Goal: Navigation & Orientation: Find specific page/section

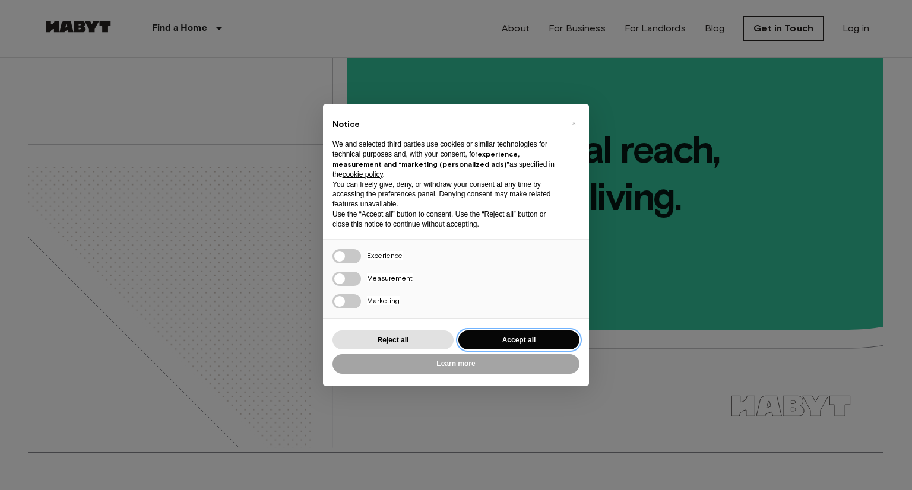
click at [512, 340] on button "Accept all" at bounding box center [518, 341] width 121 height 20
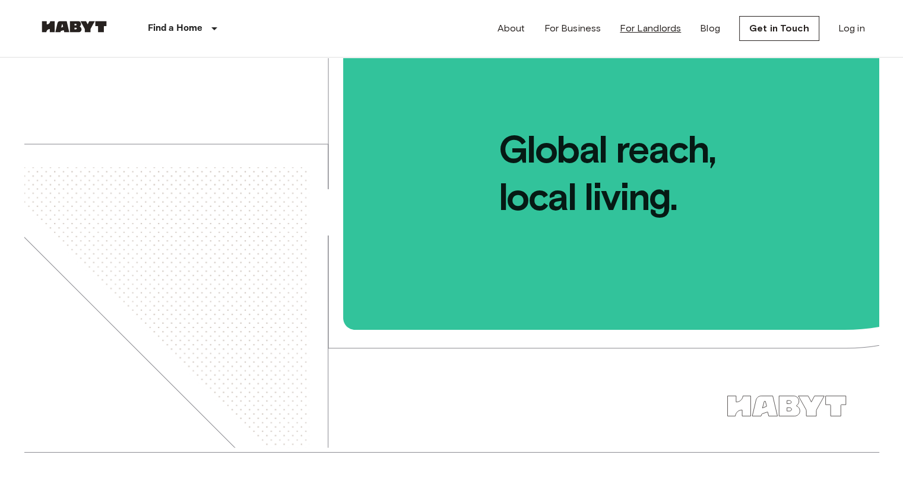
click at [657, 29] on link "For Landlords" at bounding box center [650, 28] width 61 height 14
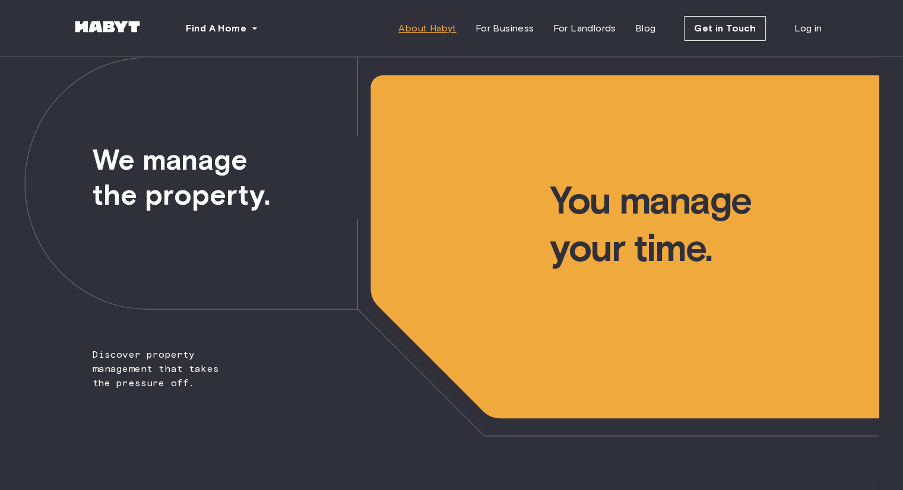
click at [427, 29] on span "About Habyt" at bounding box center [427, 28] width 58 height 14
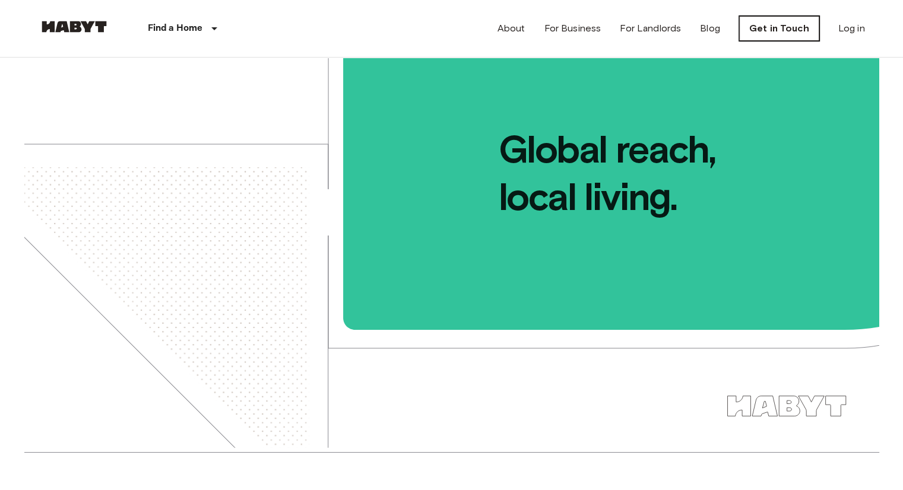
click at [794, 29] on link "Get in Touch" at bounding box center [779, 28] width 80 height 25
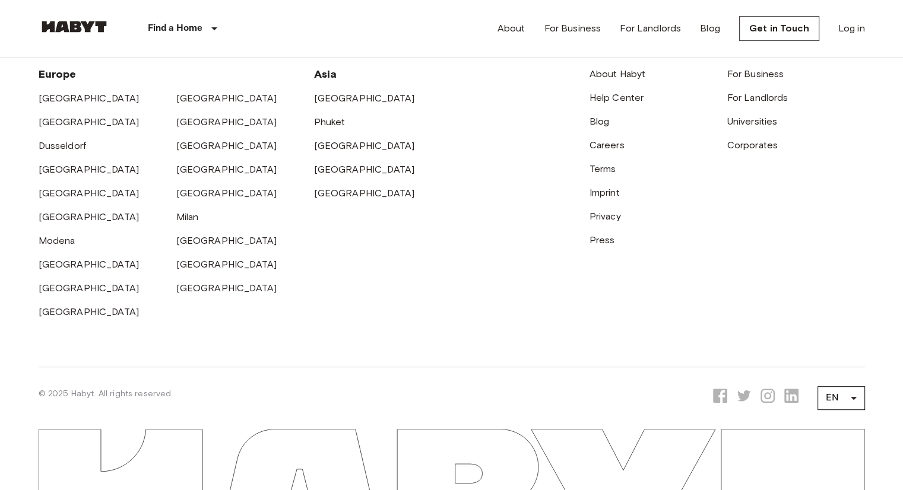
scroll to position [528, 0]
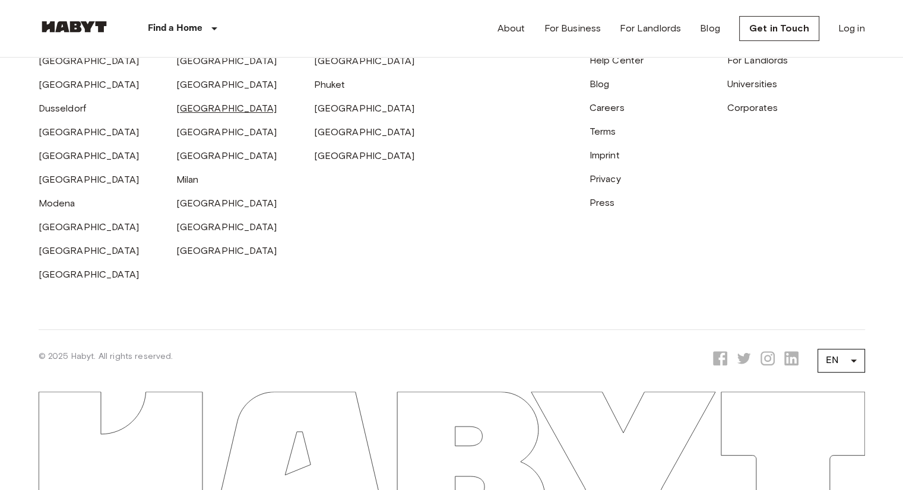
click at [188, 108] on link "[GEOGRAPHIC_DATA]" at bounding box center [226, 108] width 101 height 11
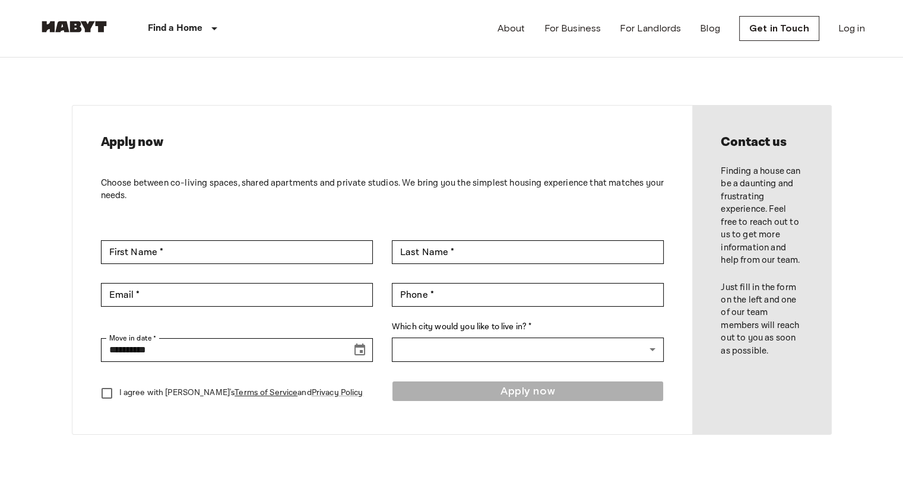
click at [64, 21] on img at bounding box center [74, 27] width 71 height 12
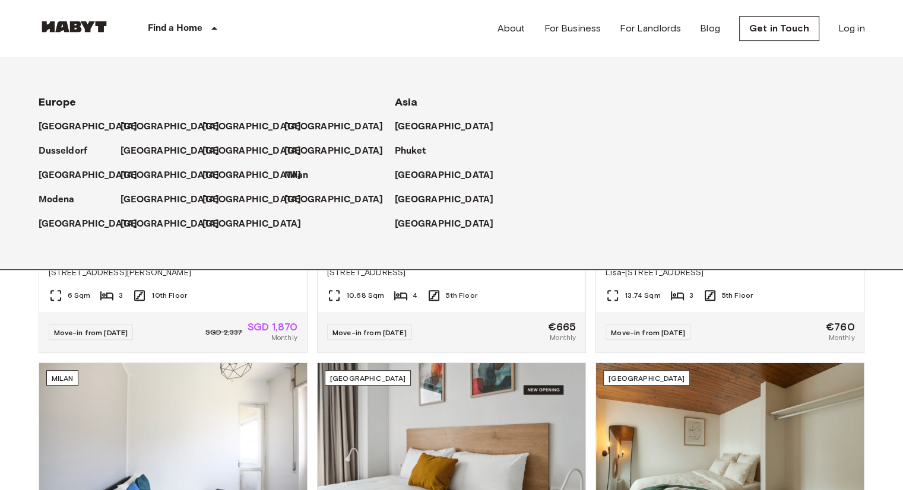
scroll to position [429, 0]
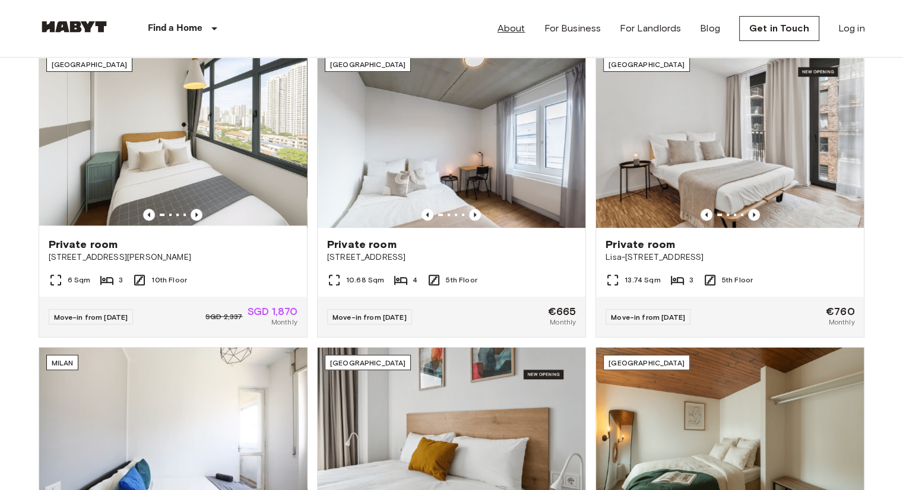
click at [518, 34] on link "About" at bounding box center [512, 28] width 28 height 14
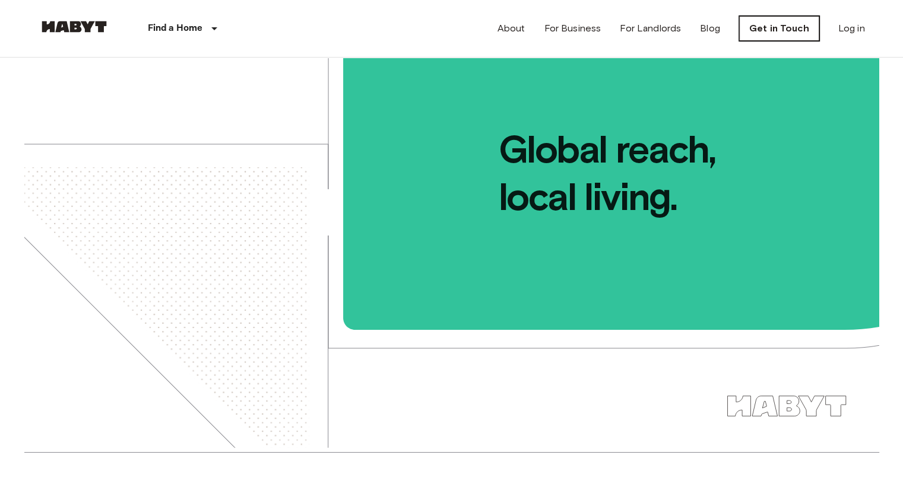
click at [782, 30] on link "Get in Touch" at bounding box center [779, 28] width 80 height 25
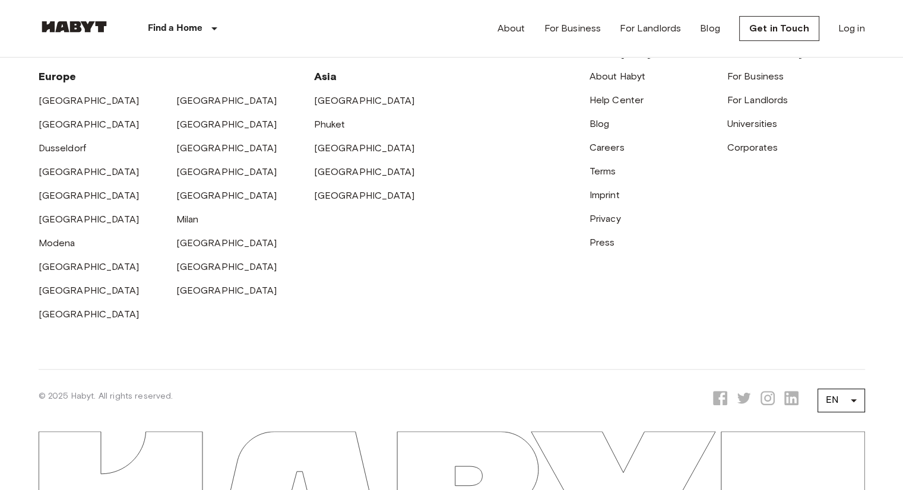
scroll to position [528, 0]
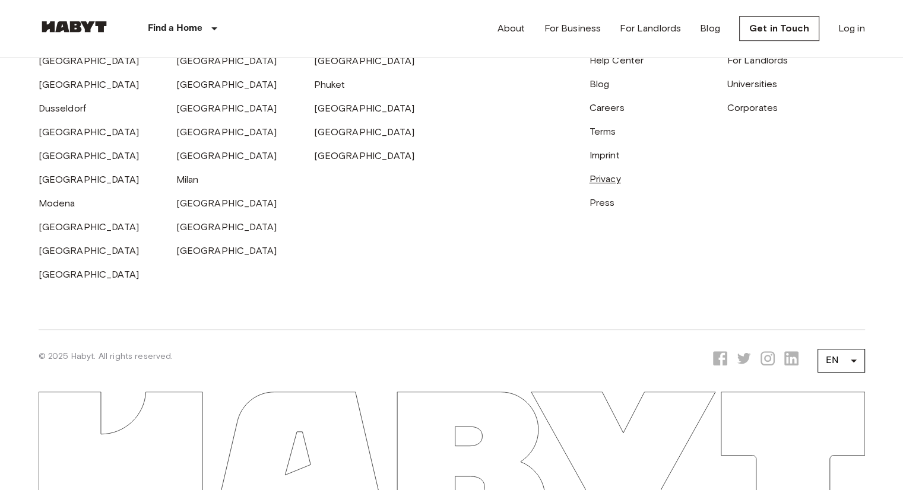
click at [606, 179] on link "Privacy" at bounding box center [605, 178] width 31 height 11
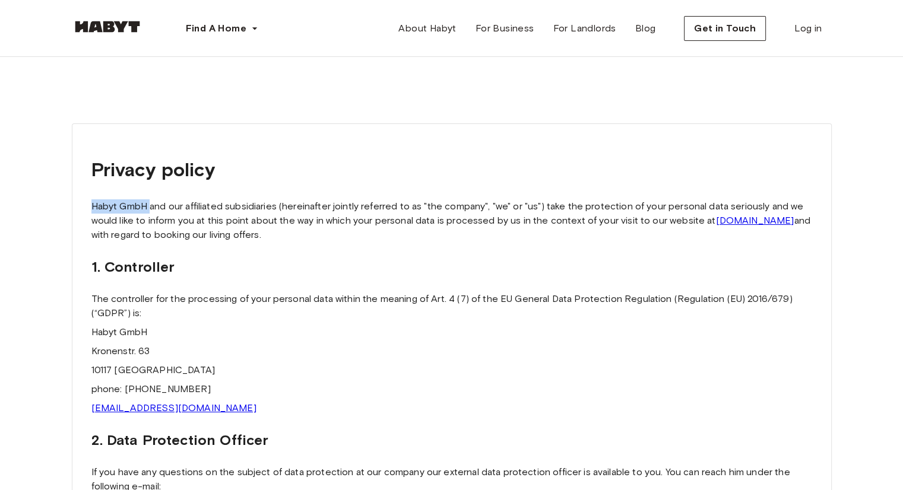
drag, startPoint x: 90, startPoint y: 204, endPoint x: 150, endPoint y: 204, distance: 59.4
click at [150, 204] on p "Habyt GmbH and our affiliated subsidiaries (hereinafter jointly referred to as …" at bounding box center [451, 220] width 721 height 43
copy p "Habyt GmbH"
